Goal: Task Accomplishment & Management: Complete application form

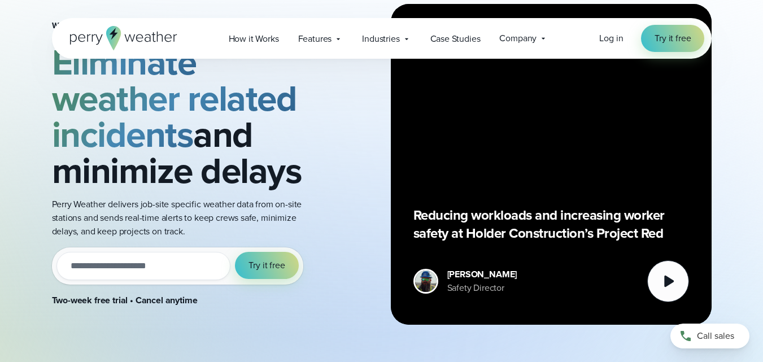
scroll to position [99, 0]
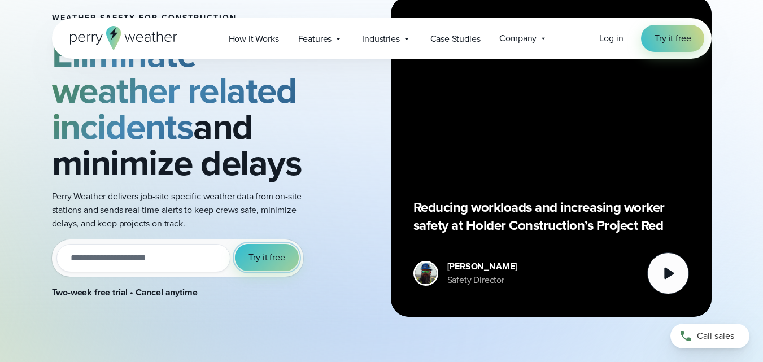
click at [288, 269] on button "Try it free" at bounding box center [266, 257] width 63 height 27
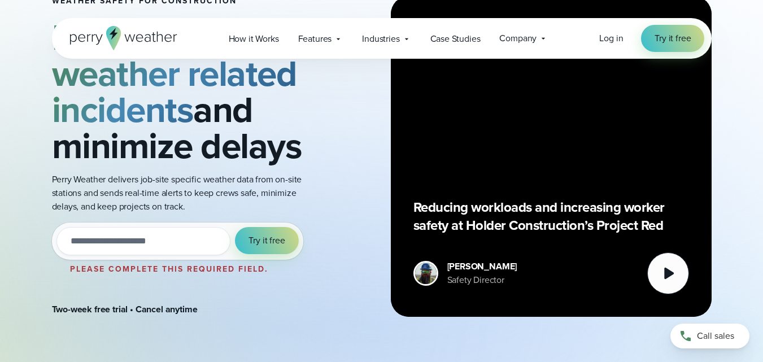
click at [269, 271] on li "Please complete this required field." at bounding box center [169, 269] width 199 height 14
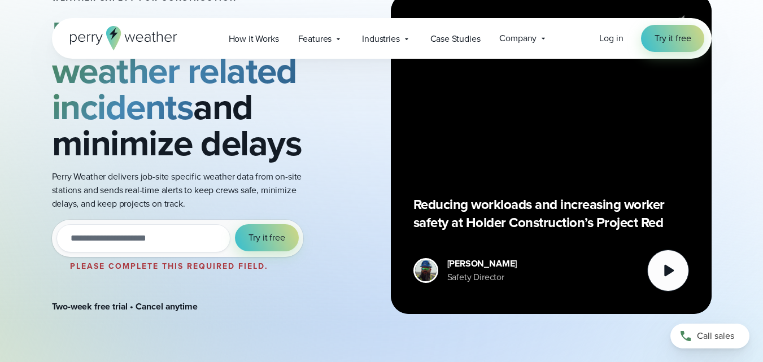
click at [211, 243] on input "email" at bounding box center [143, 238] width 174 height 28
click at [235, 224] on button "Try it free" at bounding box center [266, 237] width 63 height 27
click at [294, 243] on button "Try it free" at bounding box center [266, 237] width 63 height 27
click at [153, 240] on input "**********" at bounding box center [143, 238] width 174 height 28
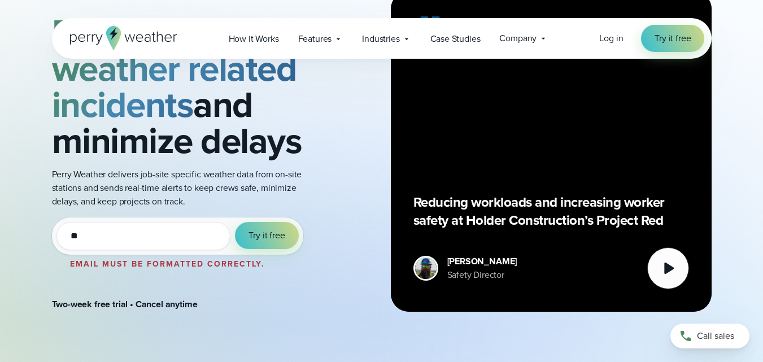
type input "*"
type input "**********"
click at [235, 222] on button "Try it free" at bounding box center [266, 235] width 63 height 27
click at [256, 237] on span "Try it free" at bounding box center [266, 236] width 36 height 14
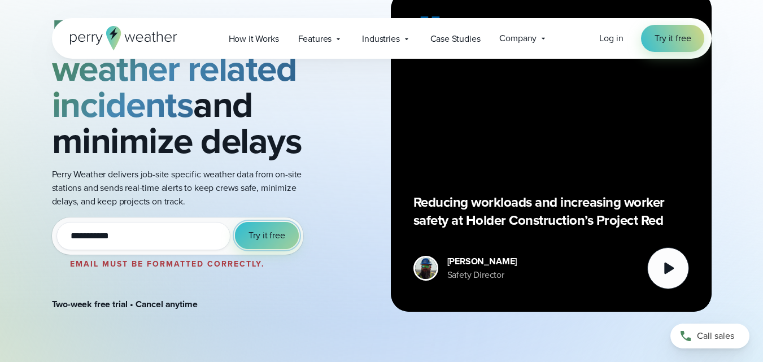
click at [261, 237] on span "Try it free" at bounding box center [266, 236] width 36 height 14
